Goal: Check status: Check status

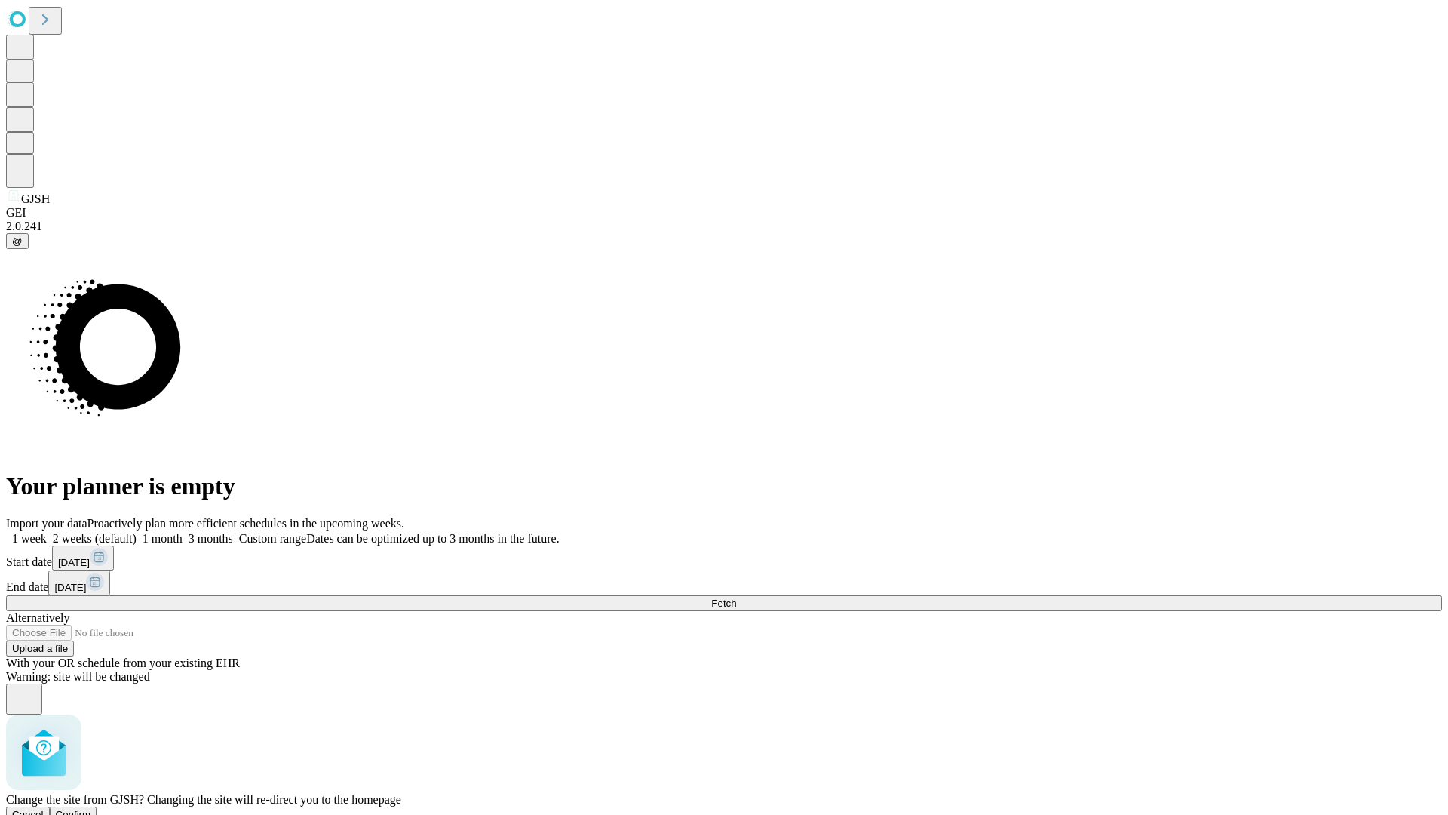
click at [91, 809] on span "Confirm" at bounding box center [73, 814] width 35 height 11
click at [47, 532] on label "1 week" at bounding box center [26, 538] width 41 height 13
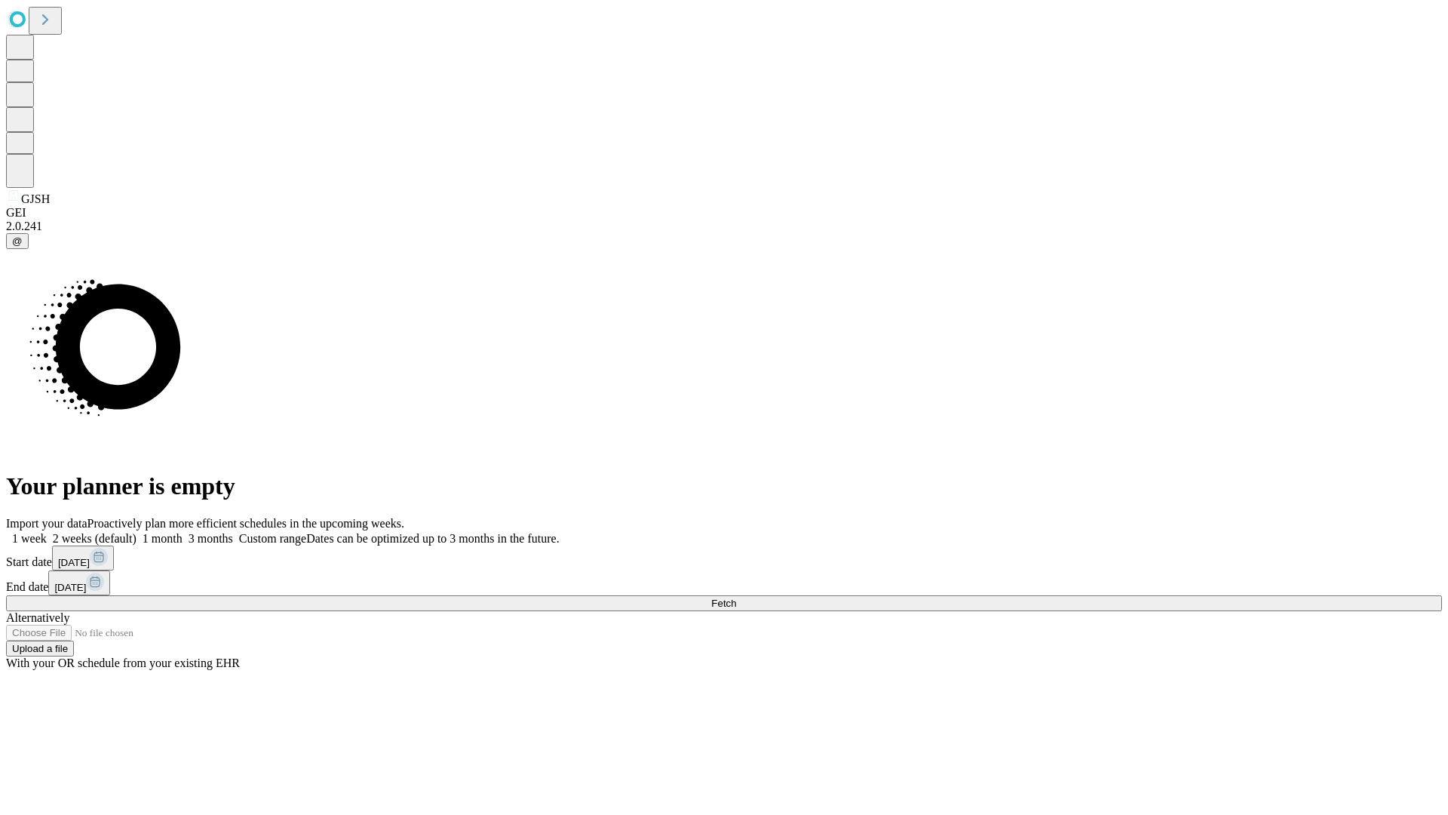
click at [736, 597] on span "Fetch" at bounding box center [723, 602] width 25 height 11
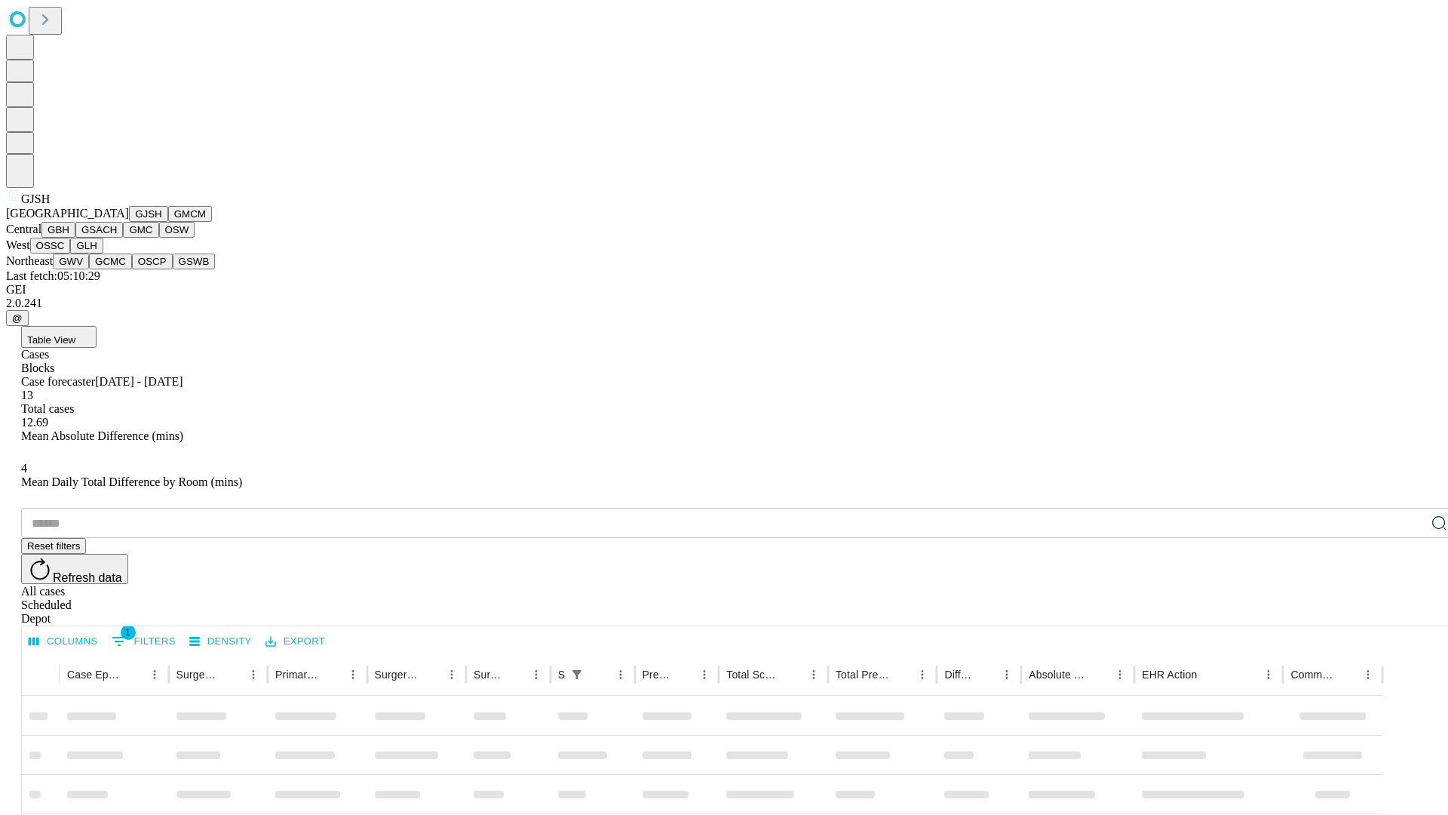
click at [168, 222] on button "GMCM" at bounding box center [190, 214] width 44 height 16
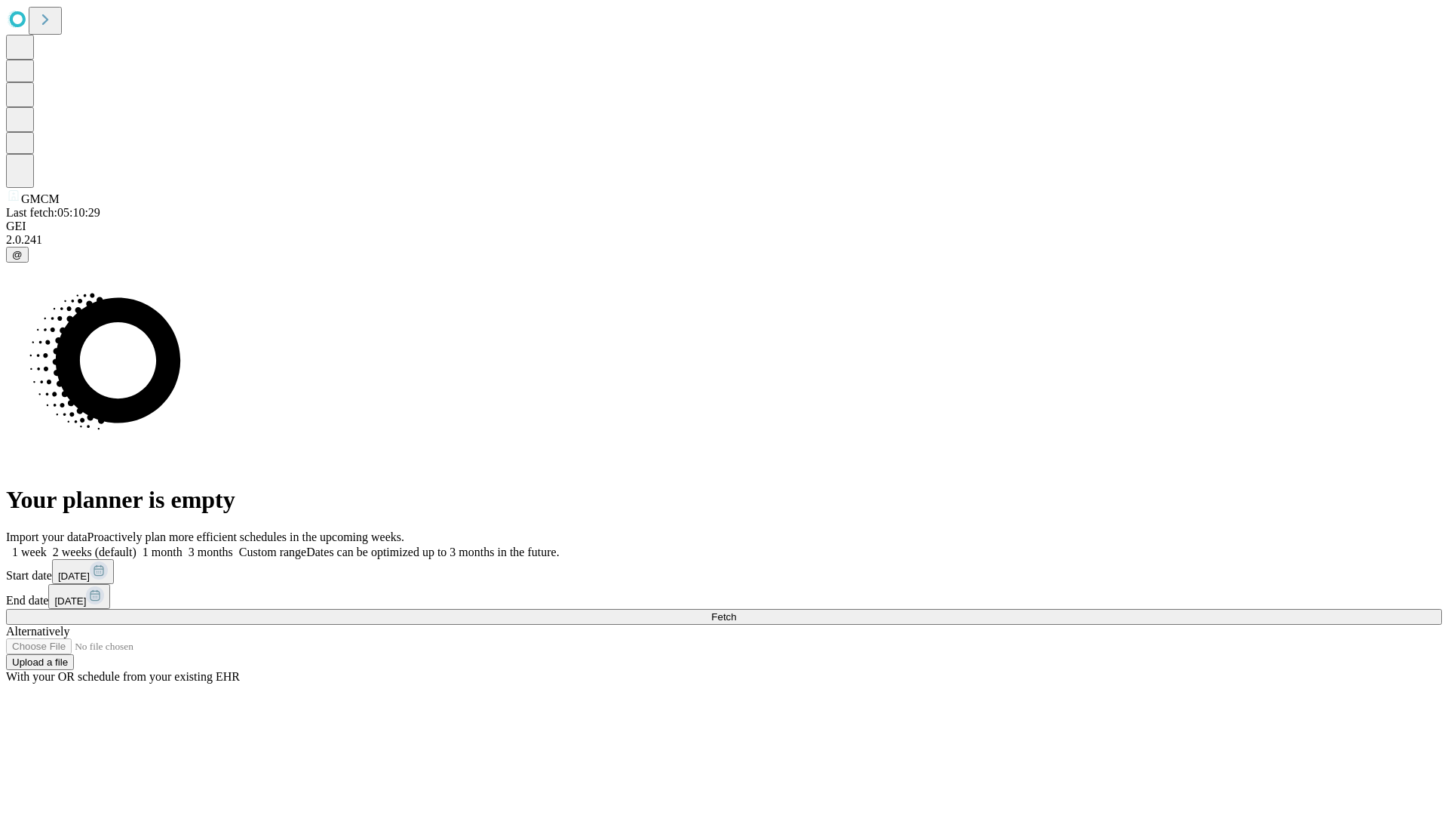
click at [47, 545] on label "1 week" at bounding box center [26, 551] width 41 height 13
click at [736, 611] on span "Fetch" at bounding box center [723, 616] width 25 height 11
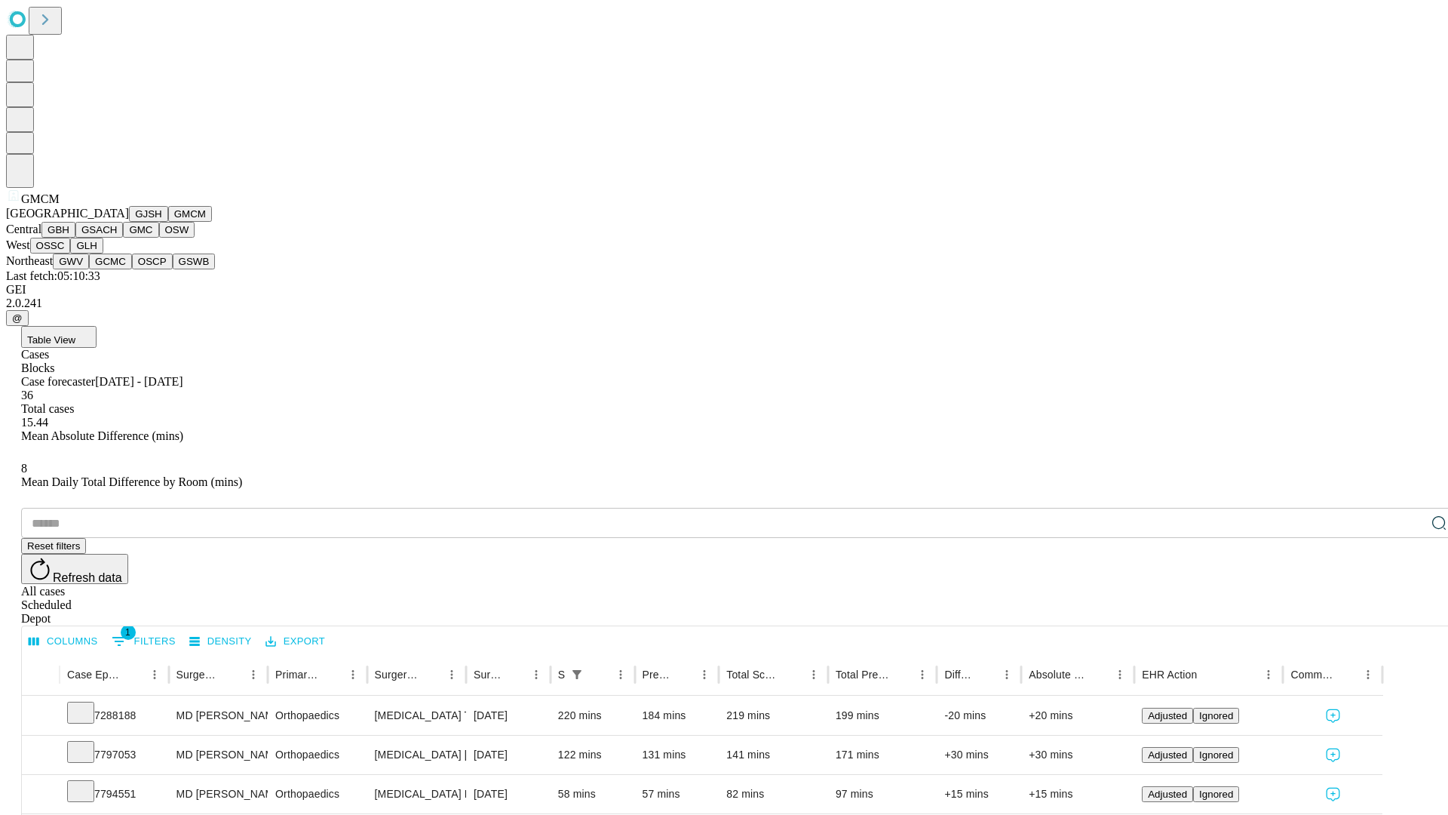
click at [75, 238] on button "GBH" at bounding box center [58, 230] width 34 height 16
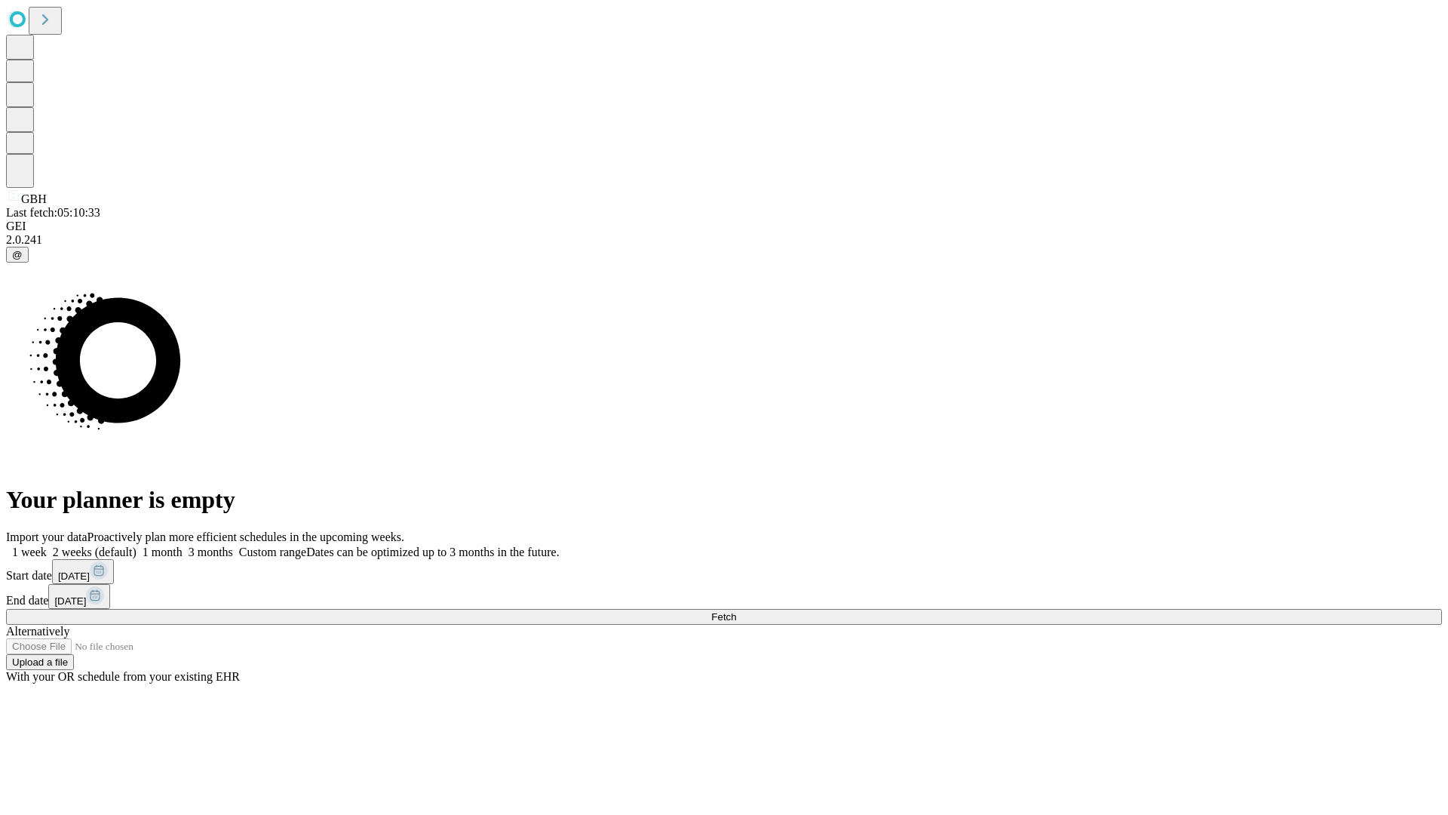
click at [47, 545] on label "1 week" at bounding box center [26, 551] width 41 height 13
click at [736, 611] on span "Fetch" at bounding box center [723, 616] width 25 height 11
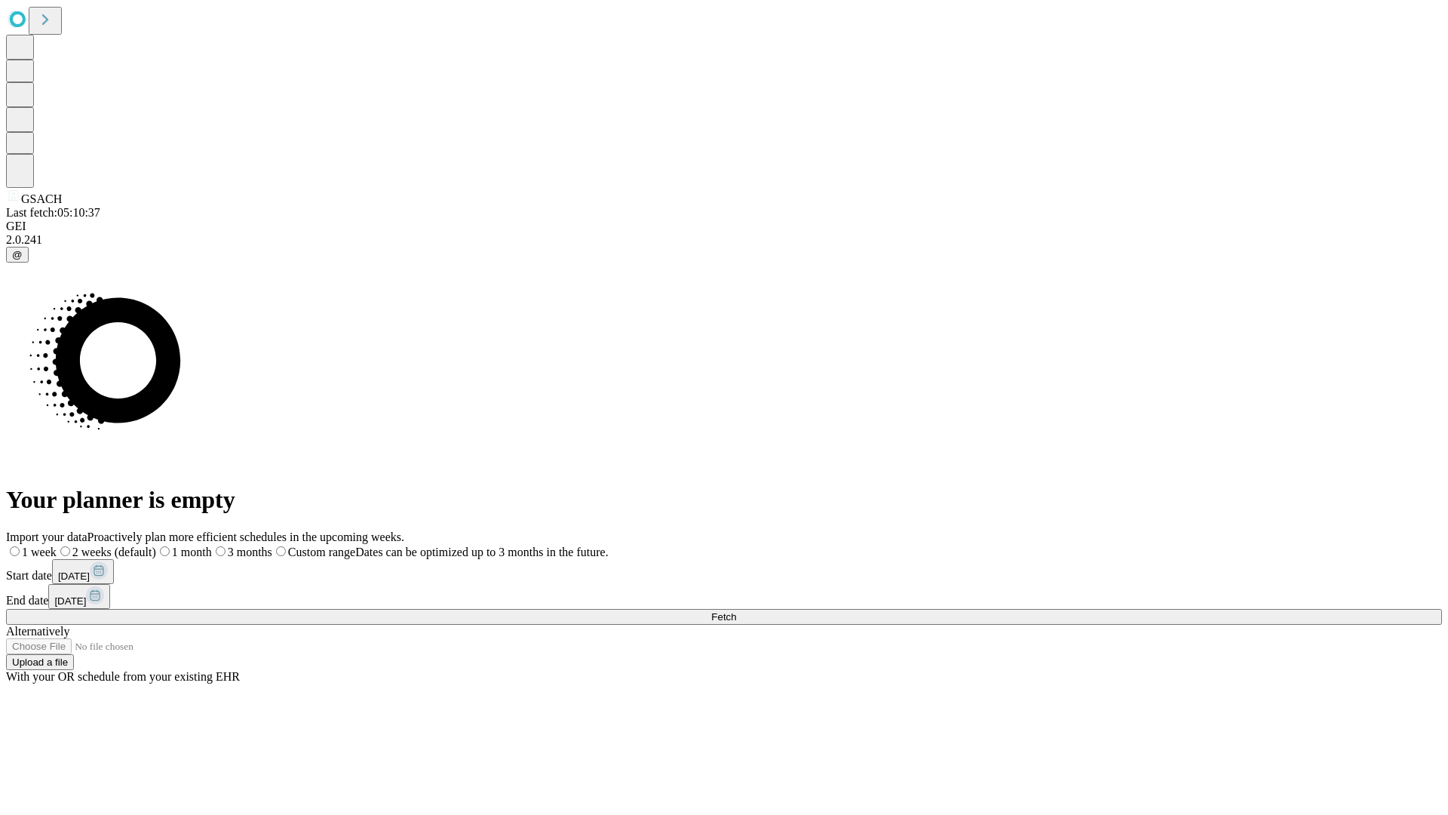
click at [57, 545] on label "1 week" at bounding box center [31, 551] width 51 height 13
click at [736, 611] on span "Fetch" at bounding box center [723, 616] width 25 height 11
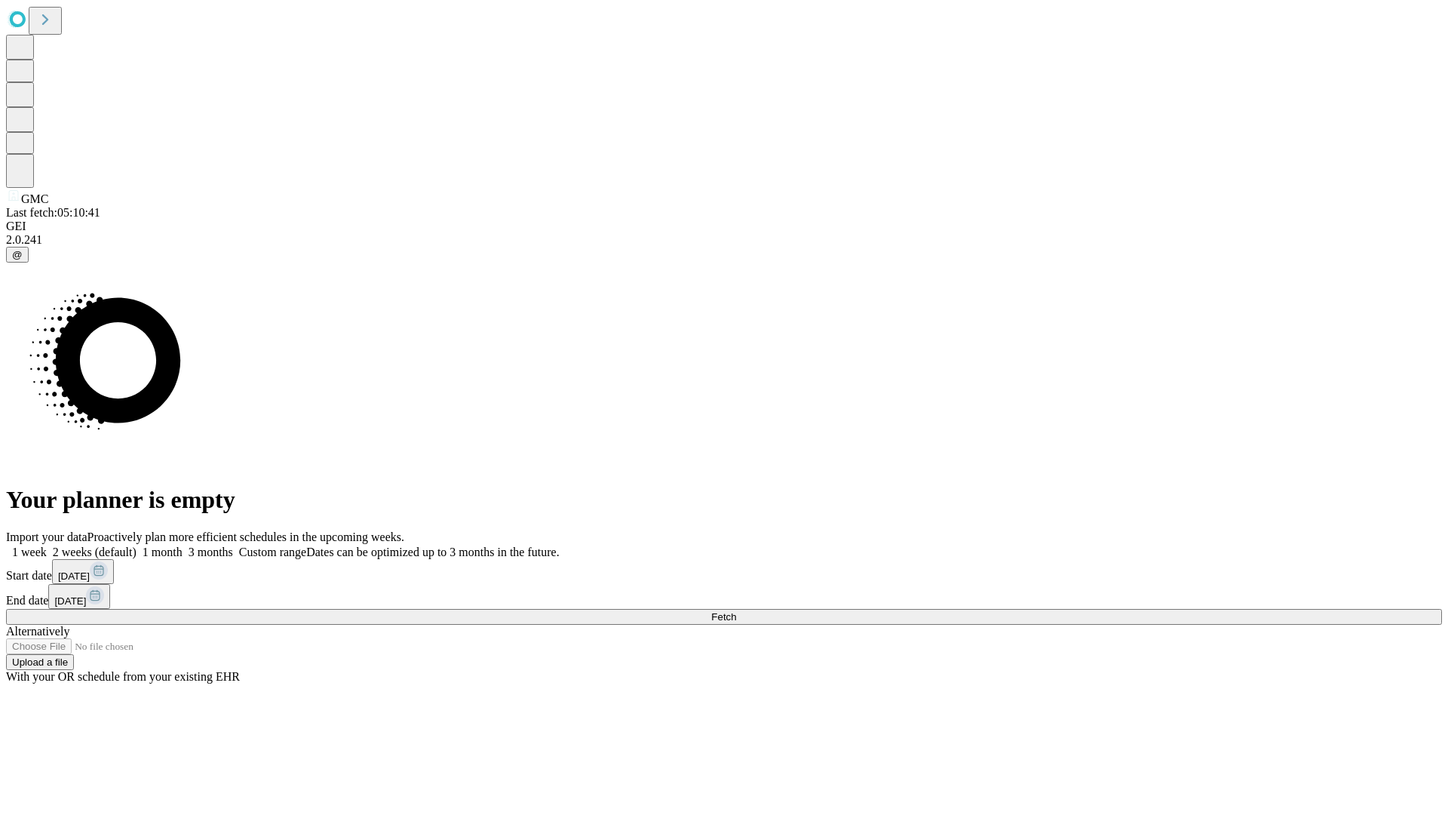
click at [47, 545] on label "1 week" at bounding box center [26, 551] width 41 height 13
click at [736, 611] on span "Fetch" at bounding box center [723, 616] width 25 height 11
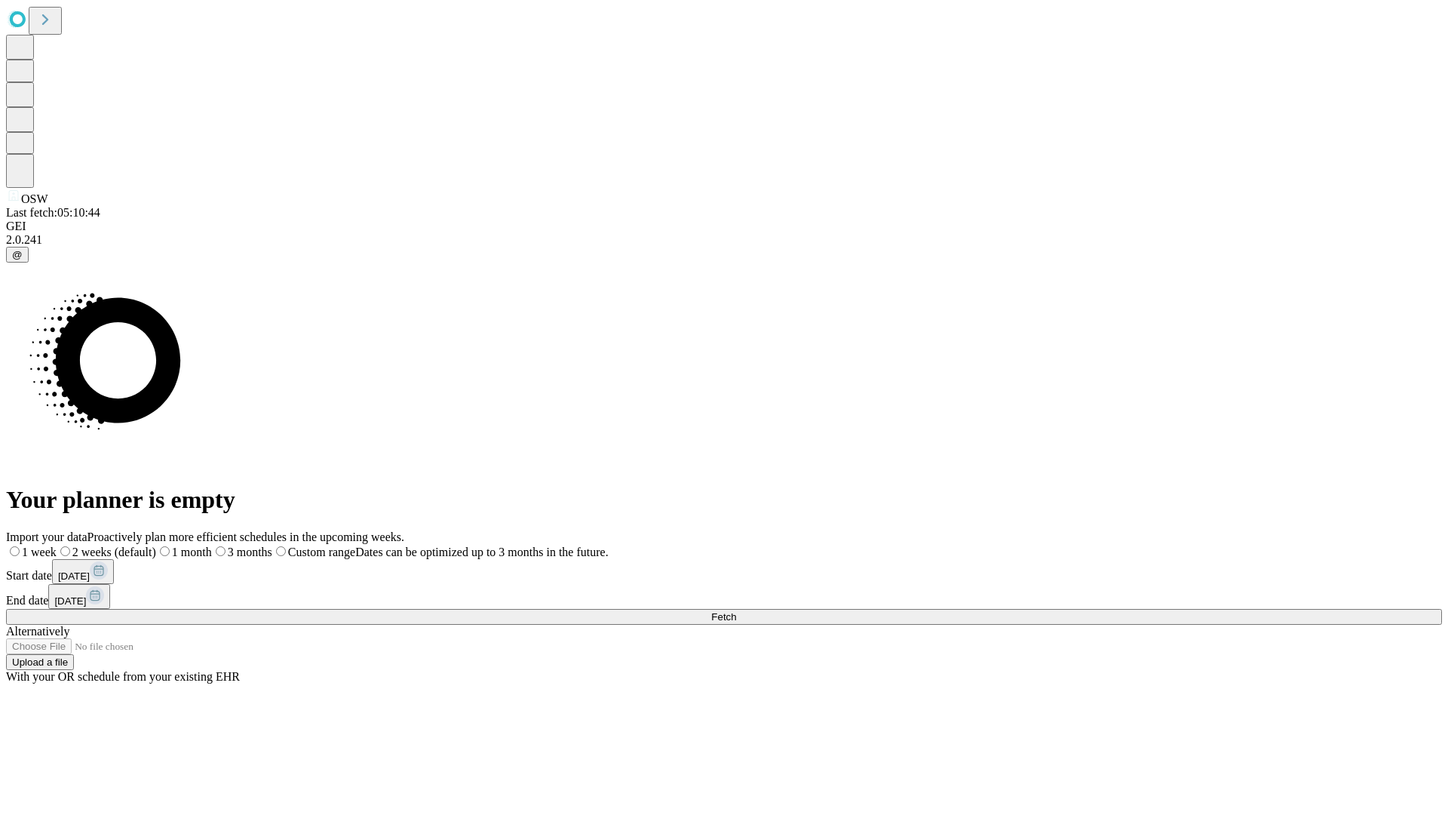
click at [57, 545] on label "1 week" at bounding box center [31, 551] width 51 height 13
click at [736, 611] on span "Fetch" at bounding box center [723, 616] width 25 height 11
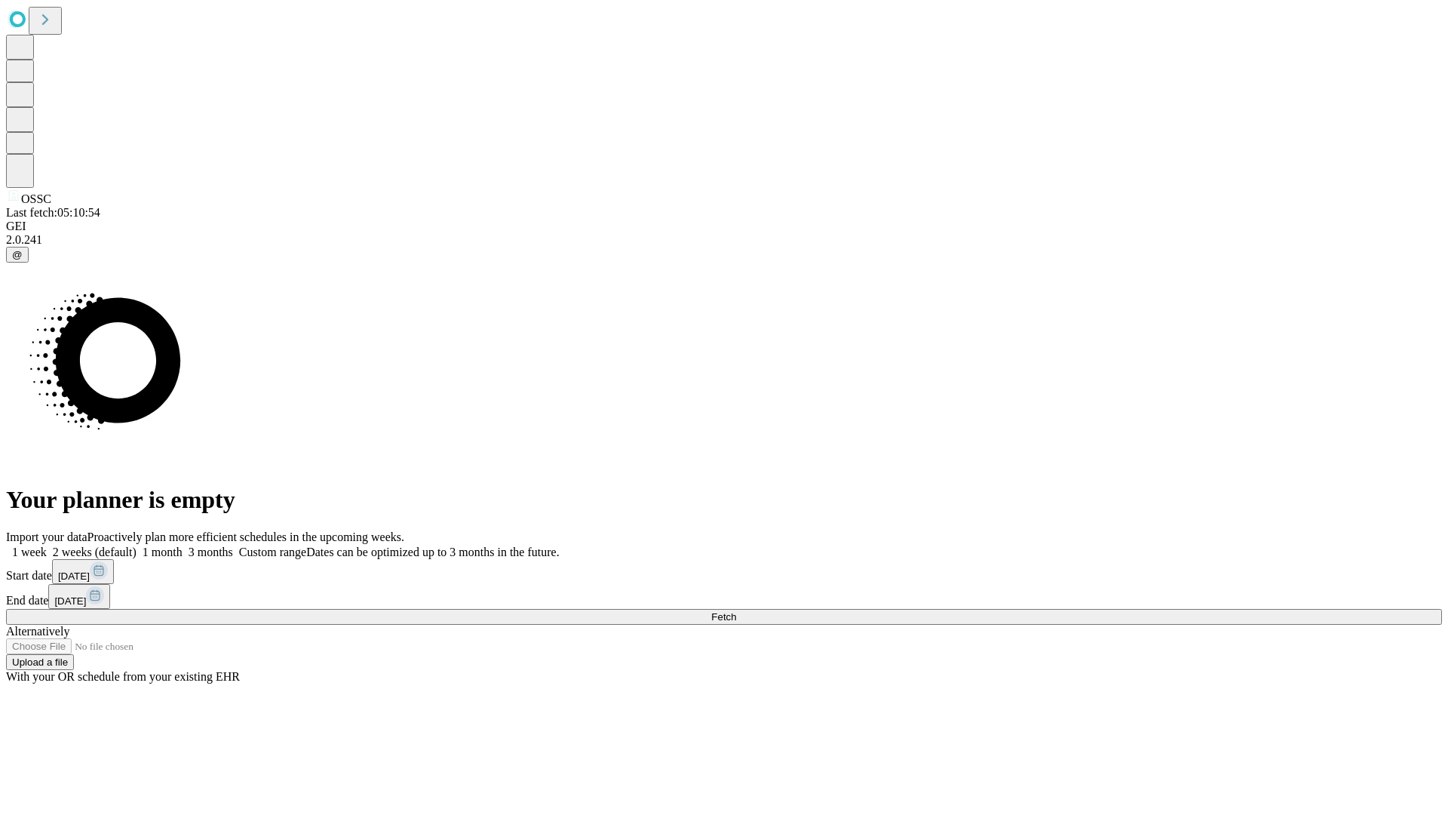
click at [47, 545] on label "1 week" at bounding box center [26, 551] width 41 height 13
click at [736, 611] on span "Fetch" at bounding box center [723, 616] width 25 height 11
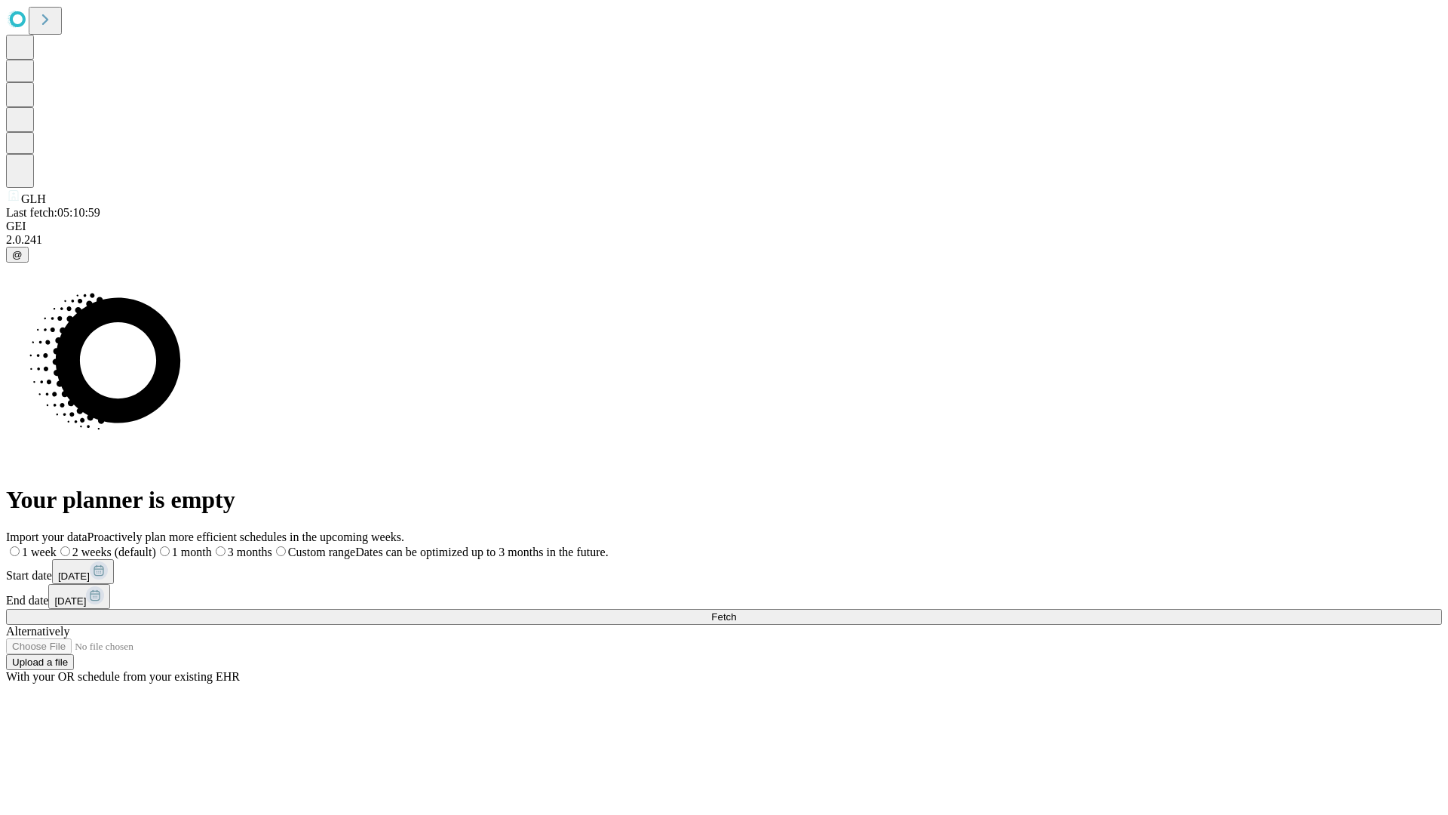
click at [57, 545] on label "1 week" at bounding box center [31, 551] width 51 height 13
click at [736, 611] on span "Fetch" at bounding box center [723, 616] width 25 height 11
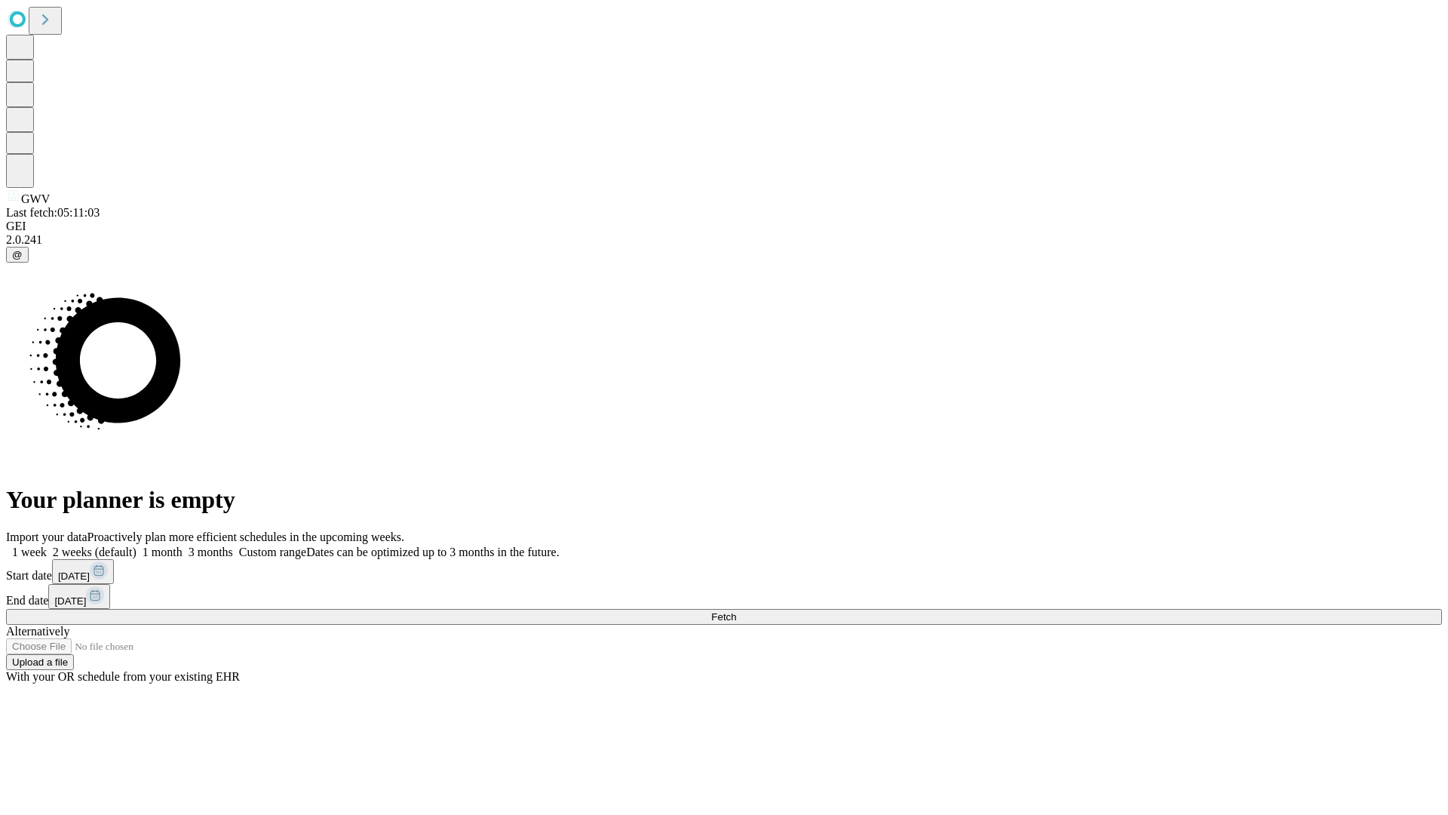
click at [47, 545] on label "1 week" at bounding box center [26, 551] width 41 height 13
click at [736, 611] on span "Fetch" at bounding box center [723, 616] width 25 height 11
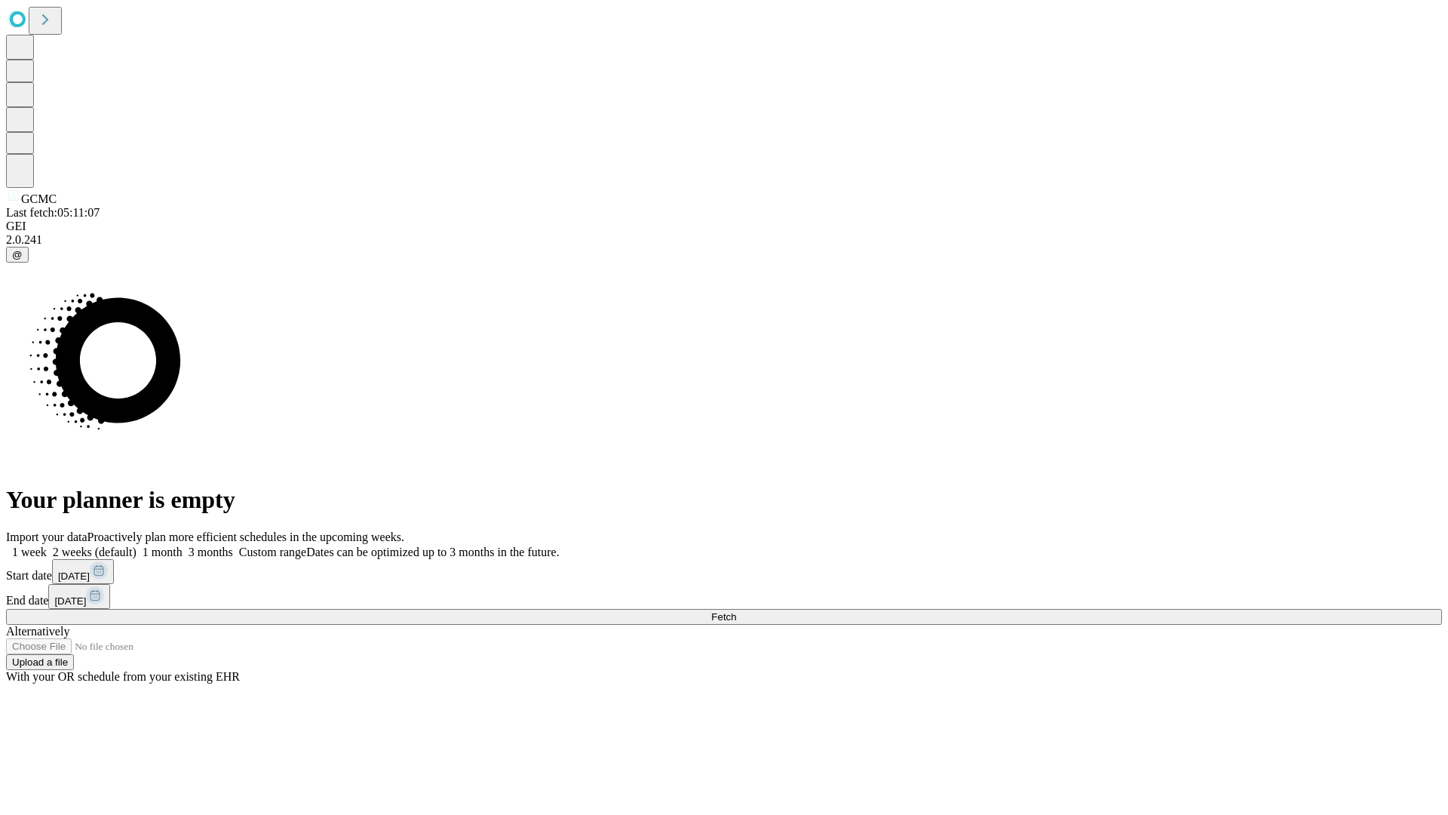
click at [47, 545] on label "1 week" at bounding box center [26, 551] width 41 height 13
click at [736, 611] on span "Fetch" at bounding box center [723, 616] width 25 height 11
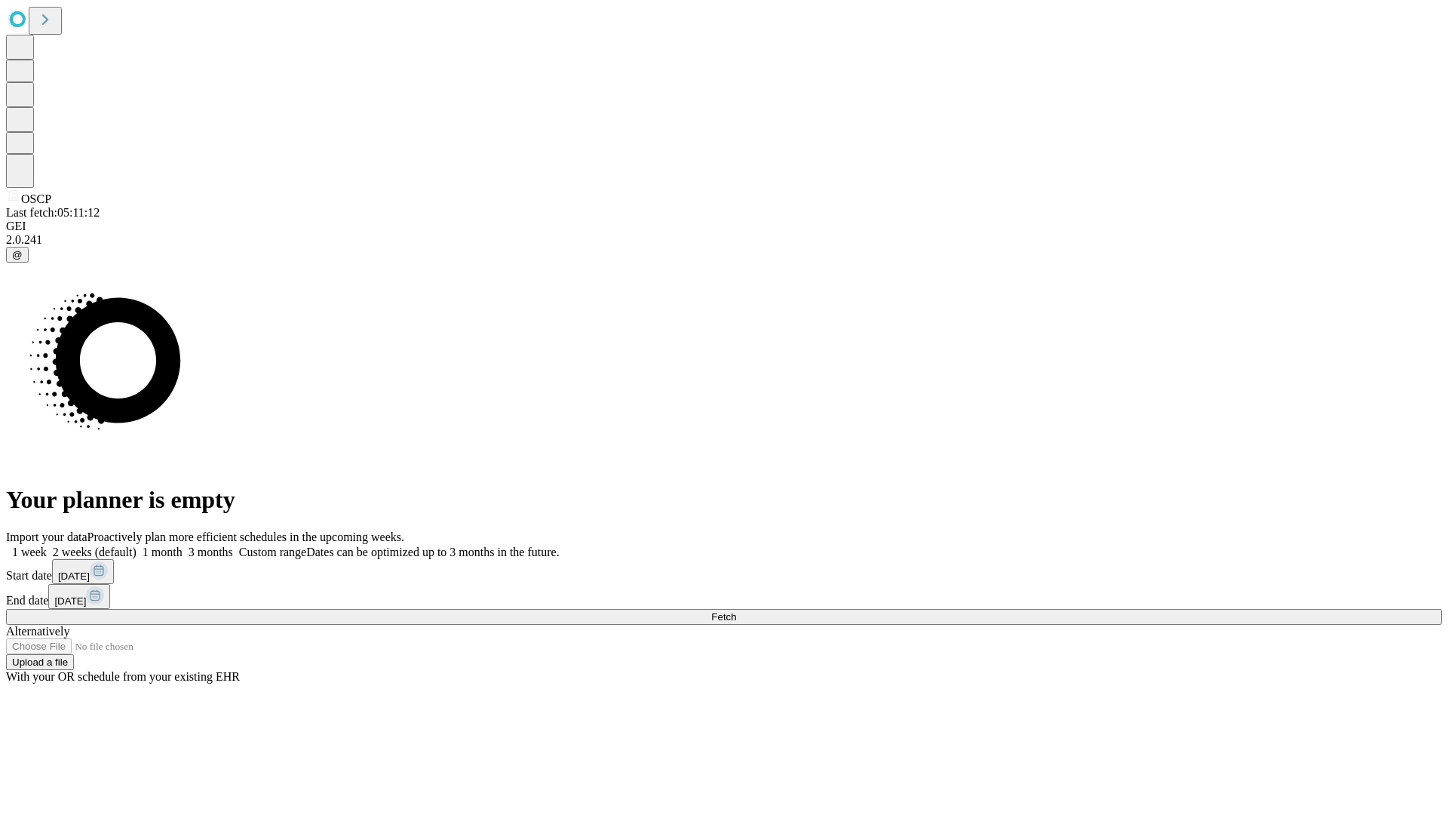
click at [47, 545] on label "1 week" at bounding box center [26, 551] width 41 height 13
click at [736, 611] on span "Fetch" at bounding box center [723, 616] width 25 height 11
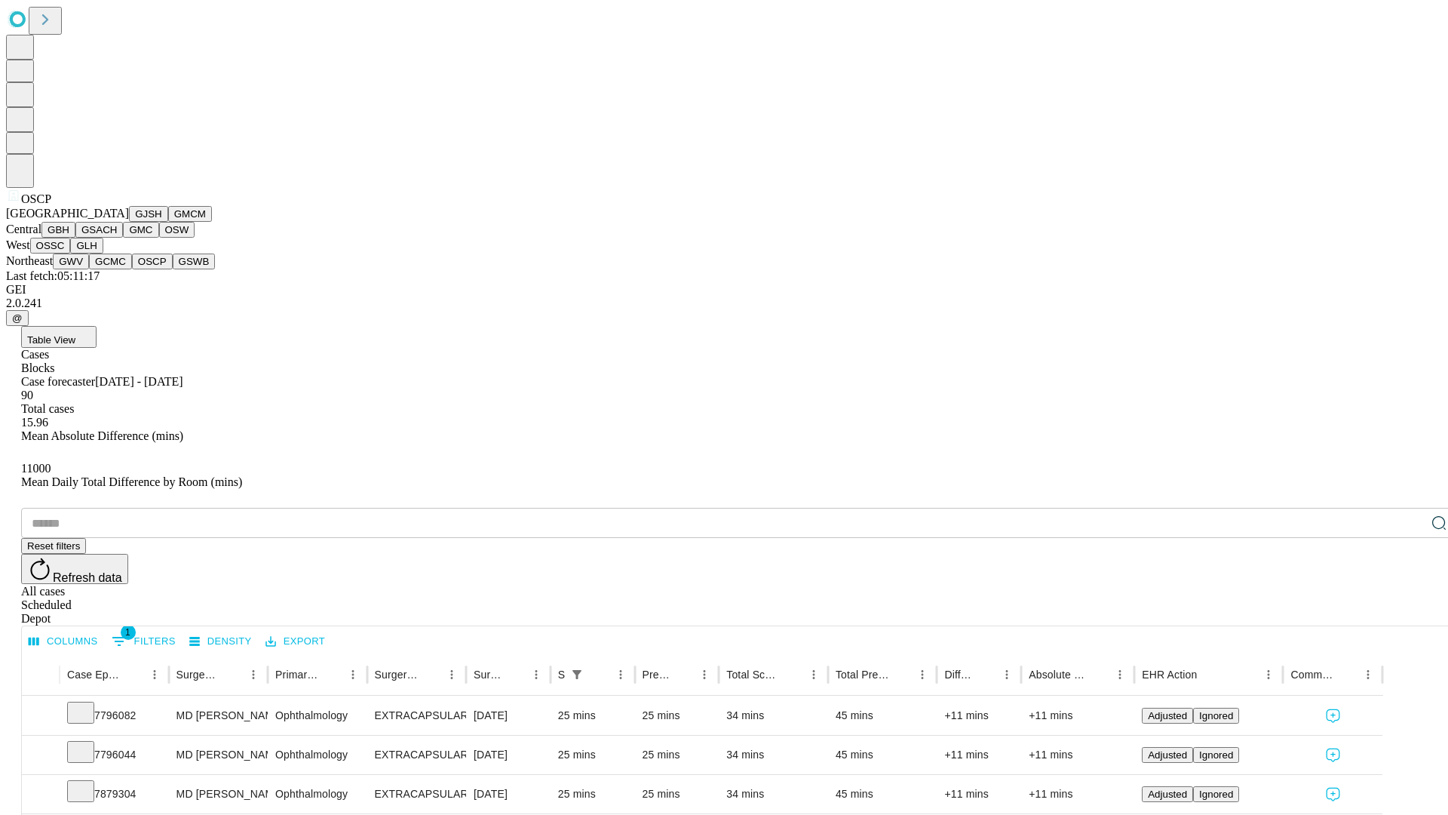
click at [173, 269] on button "GSWB" at bounding box center [194, 261] width 43 height 16
